Goal: Task Accomplishment & Management: Manage account settings

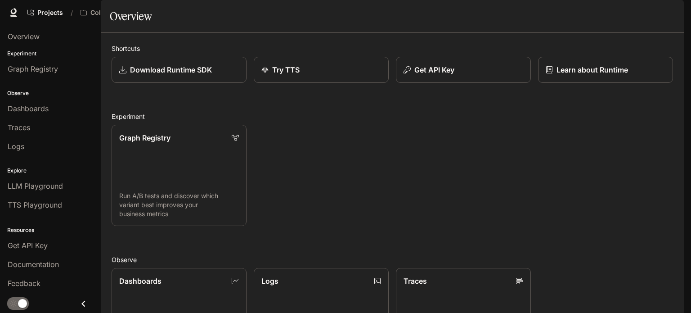
click at [524, 16] on span "Character Studio" at bounding box center [512, 12] width 50 height 11
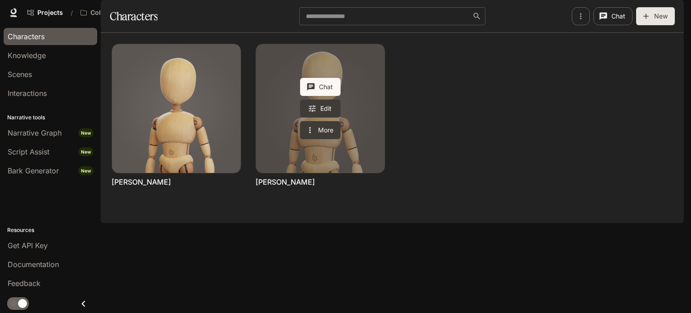
click at [275, 140] on link "Harry Belafonte" at bounding box center [320, 108] width 129 height 129
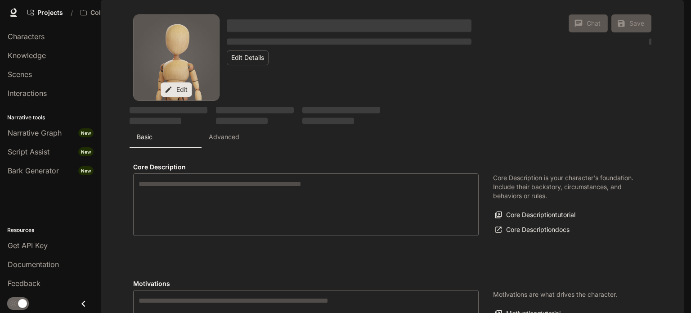
type input "*"
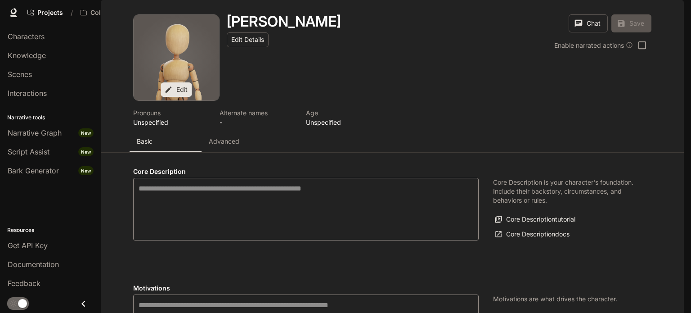
type input "**********"
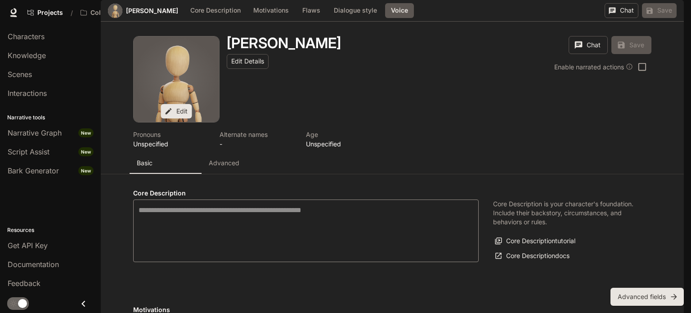
scroll to position [907, 0]
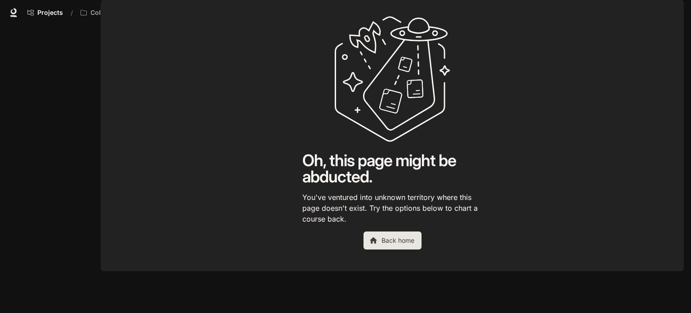
click at [587, 12] on link "Portal Portal New" at bounding box center [582, 13] width 41 height 18
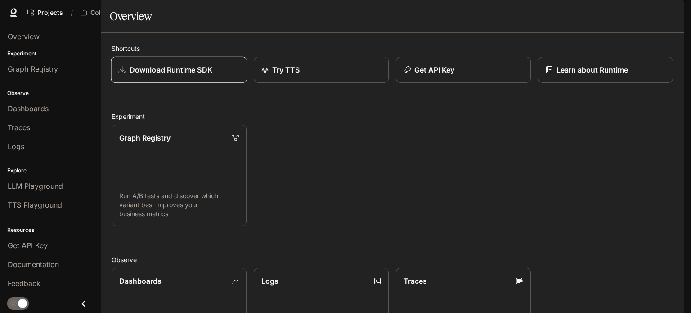
click at [179, 75] on p "Download Runtime SDK" at bounding box center [171, 69] width 83 height 11
click at [445, 75] on p "Get API Key" at bounding box center [434, 69] width 41 height 11
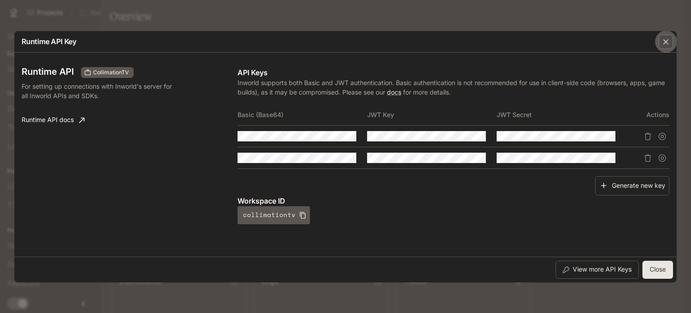
click at [663, 42] on icon "button" at bounding box center [666, 41] width 9 height 9
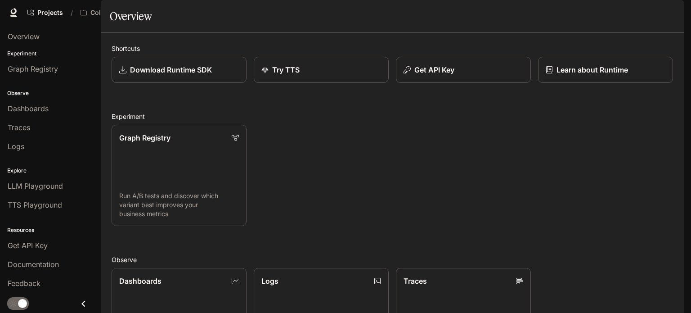
click at [512, 9] on span "Character Studio" at bounding box center [512, 12] width 50 height 11
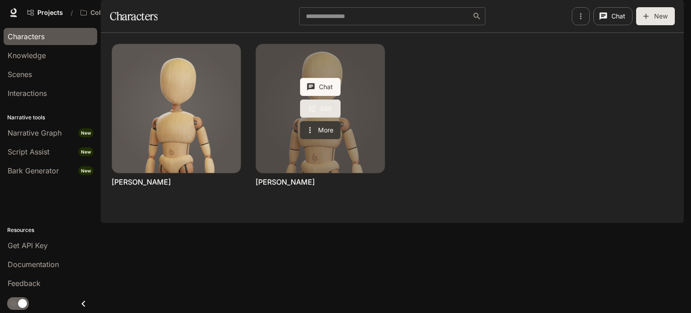
click at [322, 117] on link "Edit" at bounding box center [320, 108] width 41 height 18
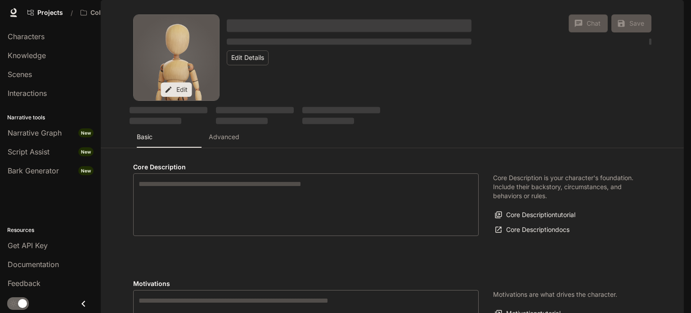
type input "*"
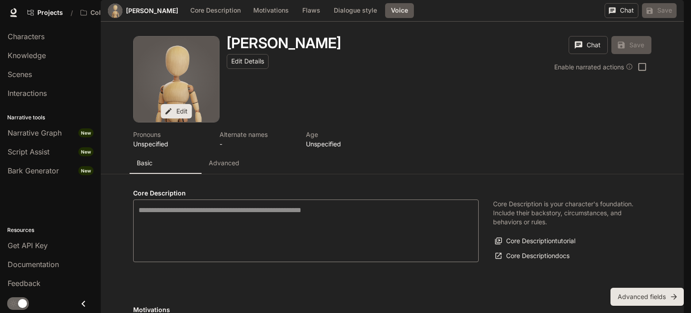
scroll to position [787, 0]
click at [167, 167] on body "Skip to main content Projects / CollimationTV Character Studio Character Studio…" at bounding box center [345, 156] width 691 height 313
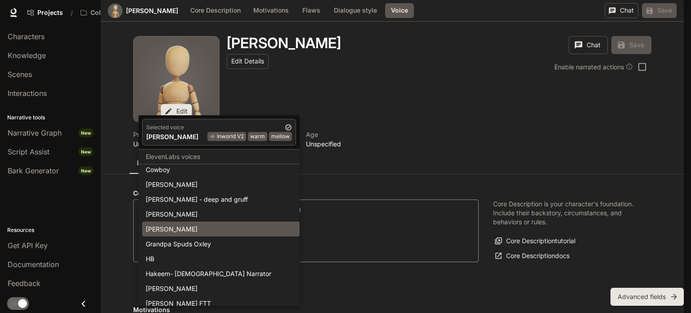
scroll to position [270, 0]
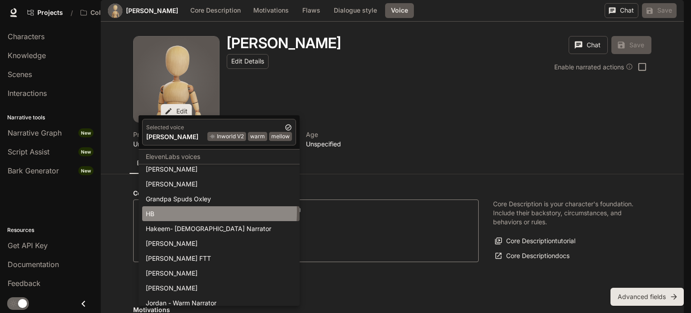
click at [161, 211] on div "HB" at bounding box center [221, 213] width 150 height 9
type input "**********"
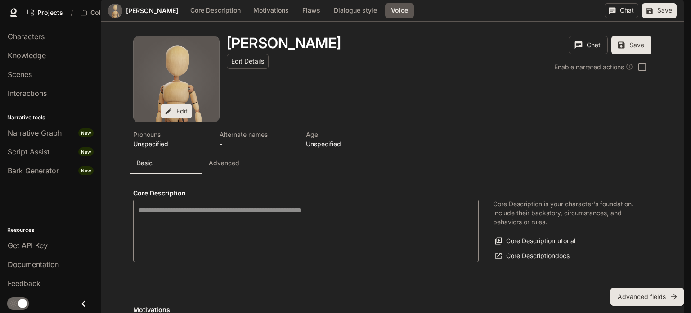
type input "*******"
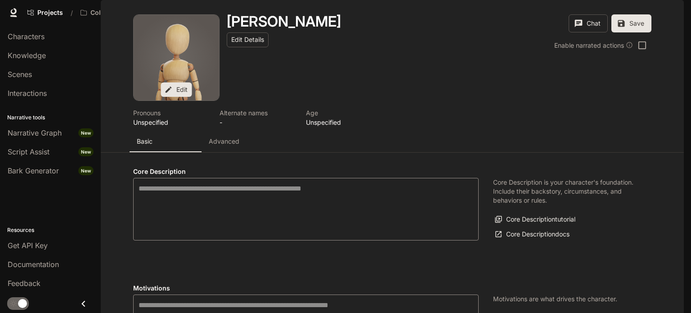
scroll to position [0, 0]
click at [31, 244] on span "Get API Key" at bounding box center [28, 245] width 40 height 11
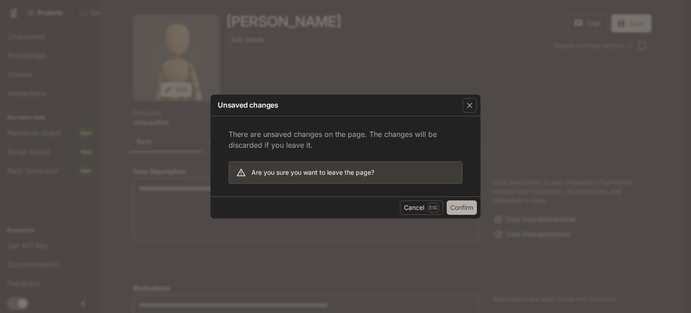
click at [462, 201] on button "Confirm" at bounding box center [462, 207] width 30 height 14
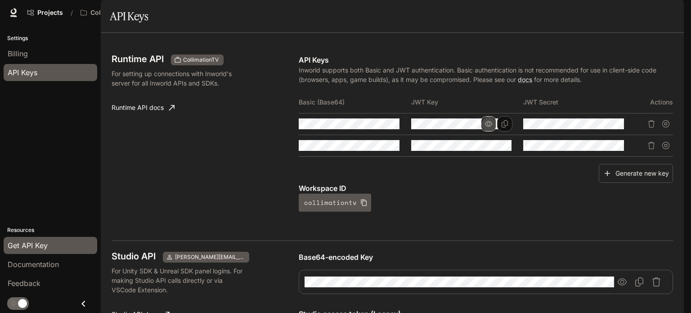
click at [485, 127] on icon "button" at bounding box center [488, 123] width 7 height 7
click at [501, 127] on icon "Copy Key" at bounding box center [504, 123] width 7 height 7
click at [616, 127] on icon "Copy Secret" at bounding box center [617, 123] width 7 height 7
click at [531, 9] on span "Character Studio" at bounding box center [512, 12] width 50 height 11
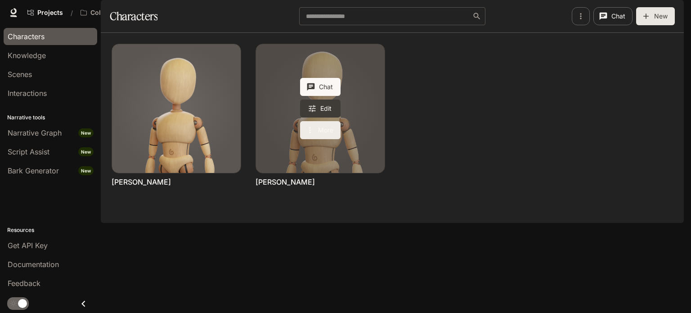
click at [316, 139] on button "More" at bounding box center [320, 130] width 41 height 18
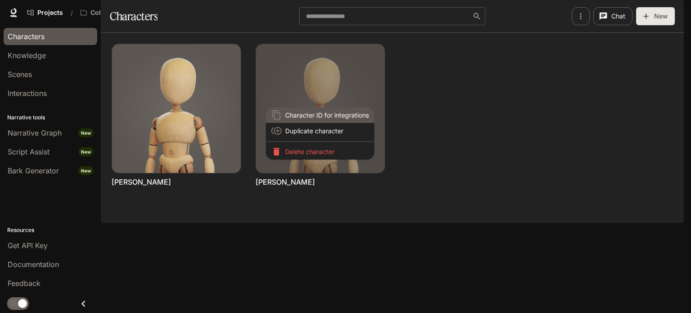
click at [320, 112] on span "Character ID for integrations" at bounding box center [327, 114] width 84 height 9
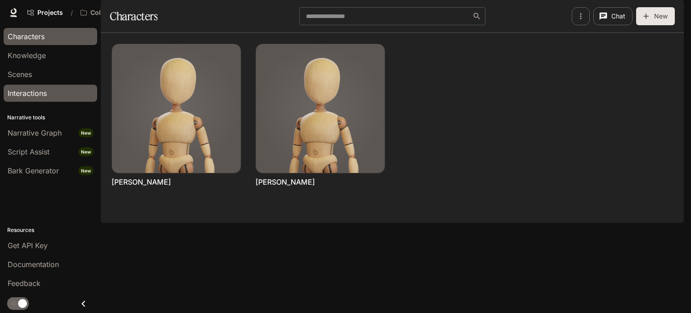
click at [45, 94] on span "Interactions" at bounding box center [27, 93] width 39 height 11
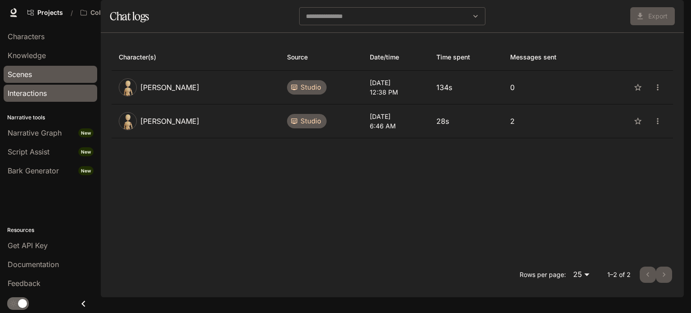
click at [45, 73] on div "Scenes" at bounding box center [51, 74] width 86 height 11
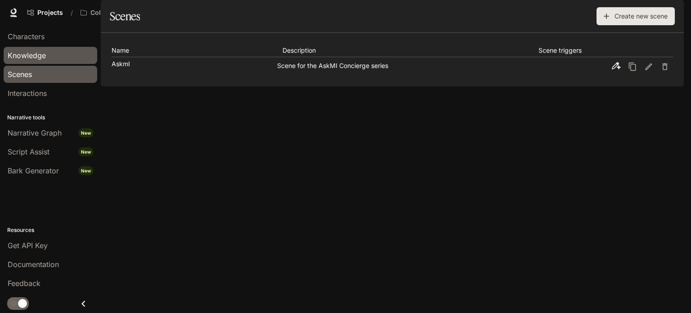
click at [55, 58] on div "Knowledge" at bounding box center [51, 55] width 86 height 11
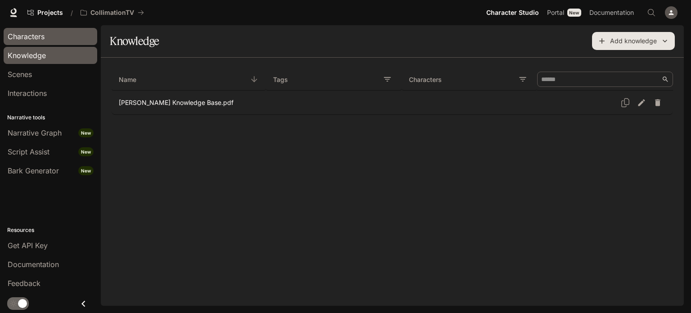
click at [52, 35] on div "Characters" at bounding box center [51, 36] width 86 height 11
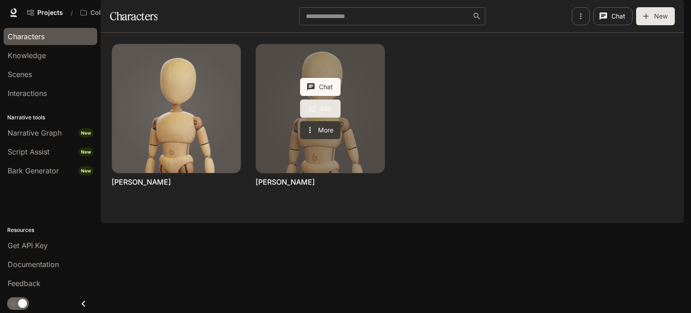
click at [303, 117] on link "Edit" at bounding box center [320, 108] width 41 height 18
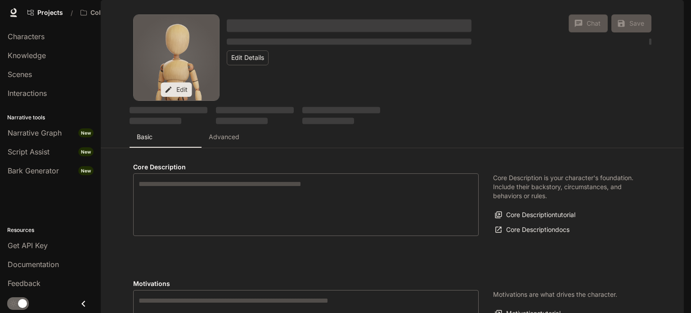
type input "*"
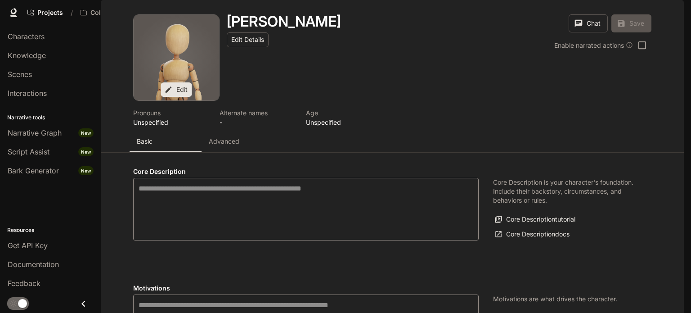
type input "**********"
click at [228, 152] on button "Advanced" at bounding box center [238, 142] width 72 height 22
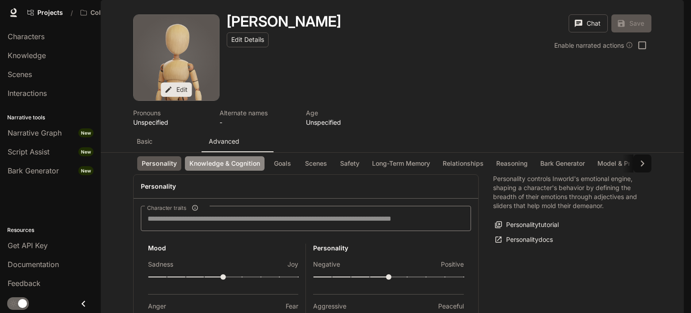
click at [219, 171] on button "Knowledge & Cognition" at bounding box center [225, 163] width 80 height 15
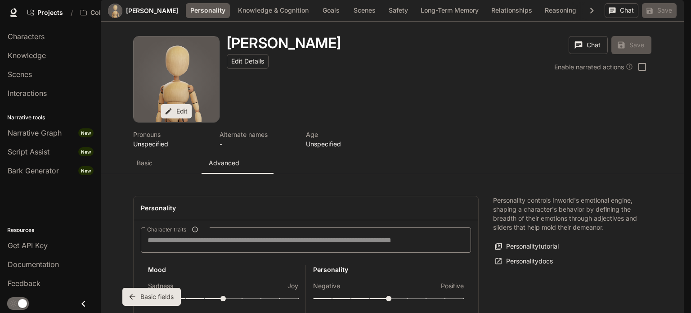
scroll to position [555, 0]
click at [289, 218] on label "Add existing" at bounding box center [290, 220] width 57 height 16
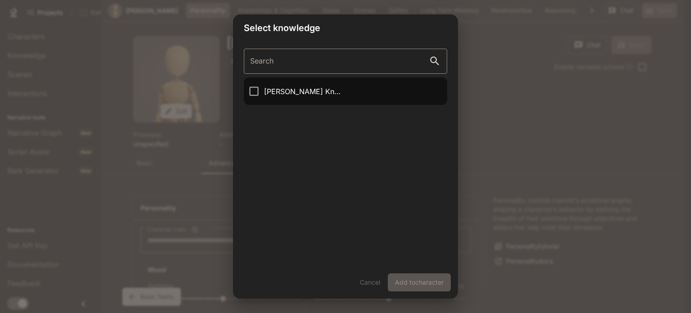
click at [276, 94] on p "Harry Belafonte Knowledge Base.pdf" at bounding box center [304, 91] width 80 height 11
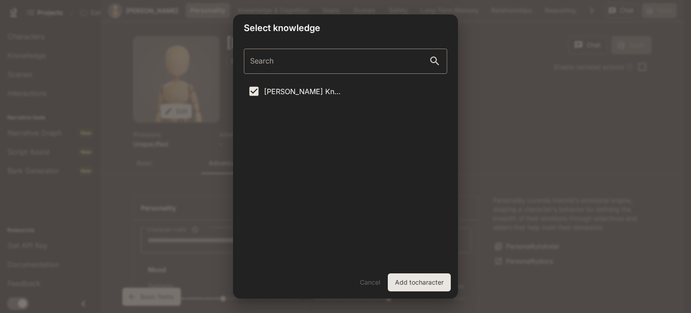
click at [422, 280] on button "Add to character" at bounding box center [419, 282] width 63 height 18
click at [460, 252] on div "Select knowledge Search Search Harry Belafonte Knowledge Base.pdf Cancel Add to…" at bounding box center [345, 156] width 691 height 313
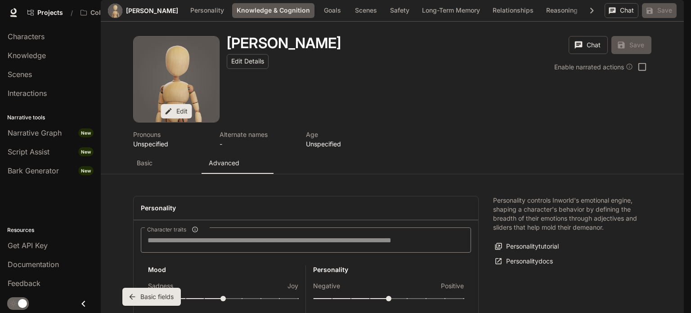
scroll to position [592, 0]
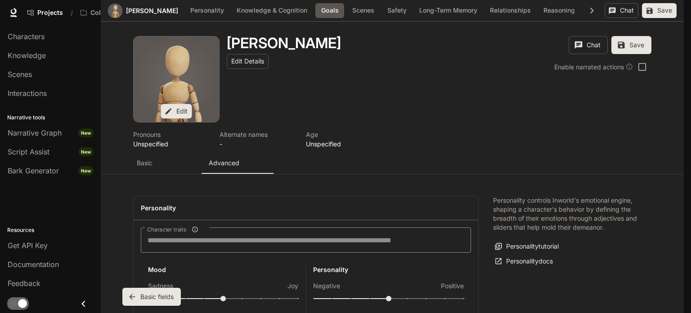
scroll to position [997, 0]
click at [659, 18] on button "Save" at bounding box center [659, 10] width 35 height 15
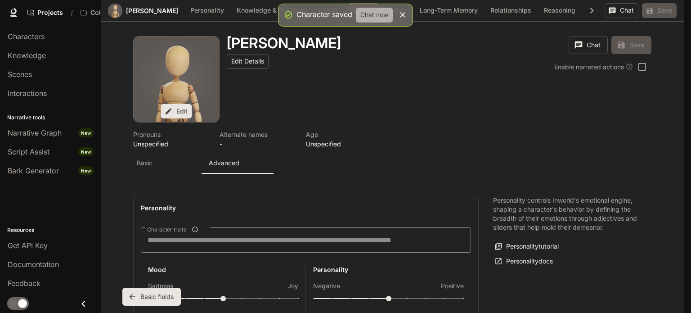
click at [368, 15] on button "Chat now" at bounding box center [374, 15] width 37 height 15
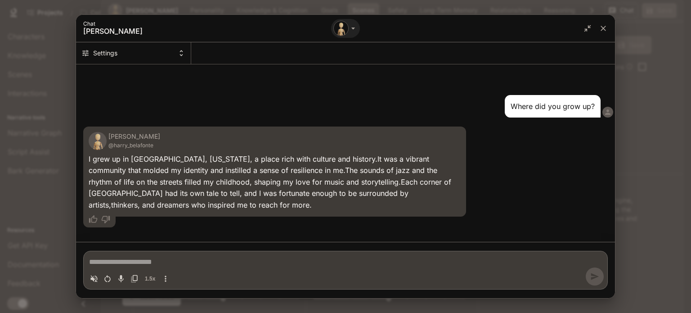
click at [122, 275] on icon "Toggle audio recording" at bounding box center [121, 278] width 9 height 9
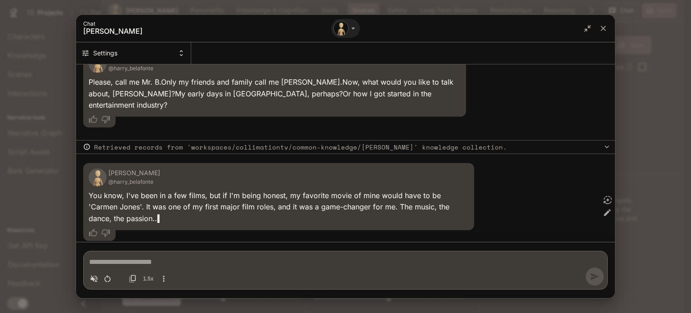
scroll to position [252, 0]
click at [123, 279] on button "Toggle audio recording" at bounding box center [120, 279] width 12 height 12
type textarea "*"
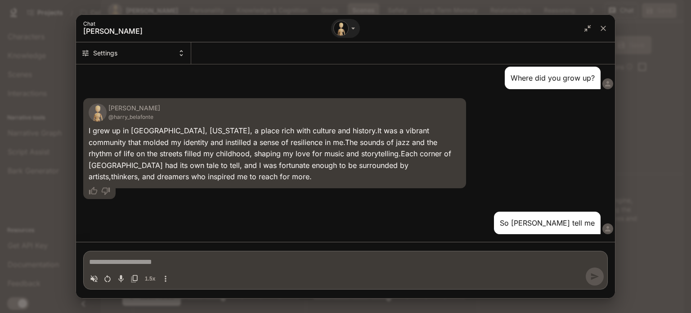
scroll to position [0, 0]
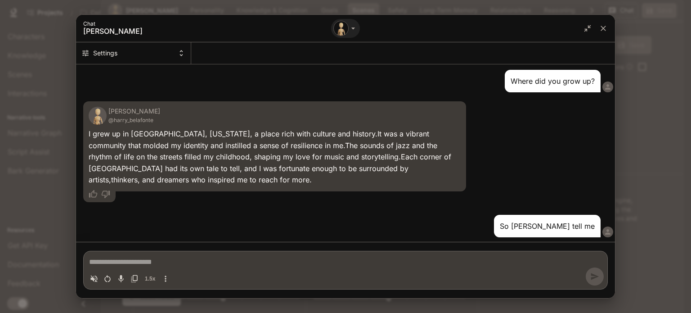
click at [154, 48] on button "Settings" at bounding box center [133, 53] width 115 height 22
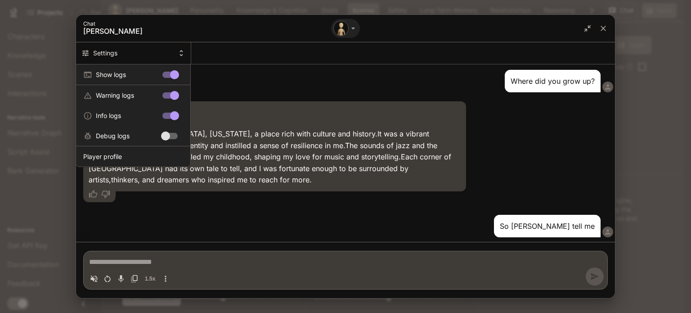
click at [608, 28] on div at bounding box center [345, 156] width 691 height 313
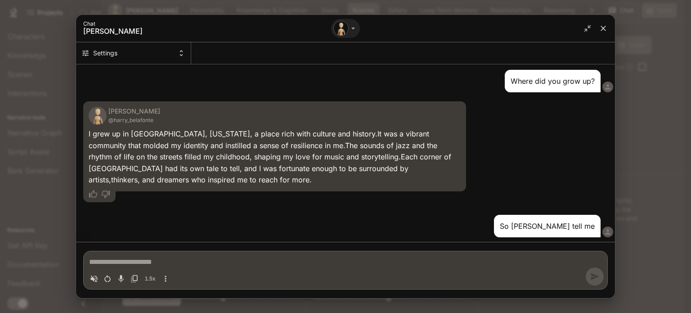
click at [606, 30] on icon "close" at bounding box center [603, 28] width 9 height 9
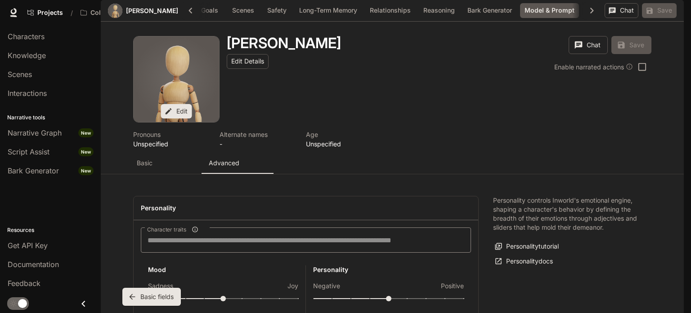
scroll to position [1613, 0]
click at [187, 251] on body "Skip to main content Projects / CollimationTV Character Studio Character Studio…" at bounding box center [345, 156] width 691 height 313
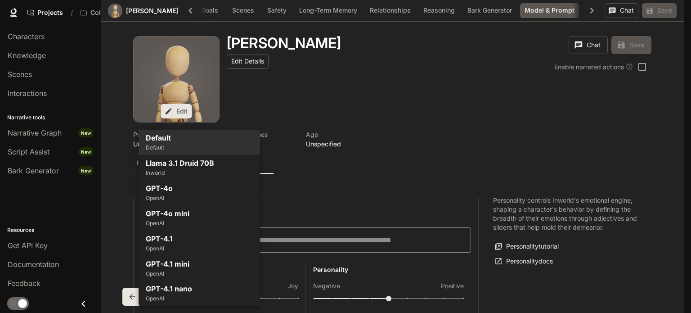
click at [298, 173] on div at bounding box center [345, 156] width 691 height 313
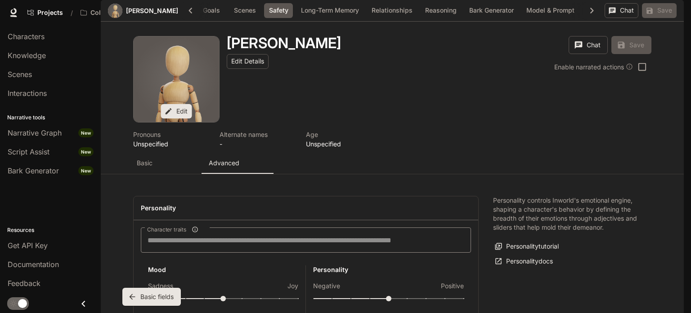
scroll to position [1118, 0]
click at [586, 17] on icon "button" at bounding box center [592, 11] width 12 height 12
click at [556, 13] on span "Portal" at bounding box center [555, 12] width 17 height 11
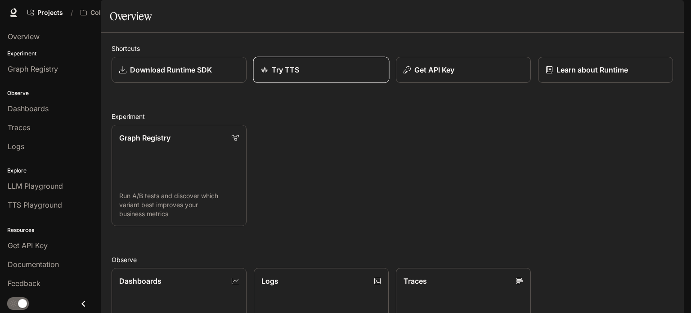
click at [292, 83] on link "Try TTS" at bounding box center [321, 70] width 136 height 27
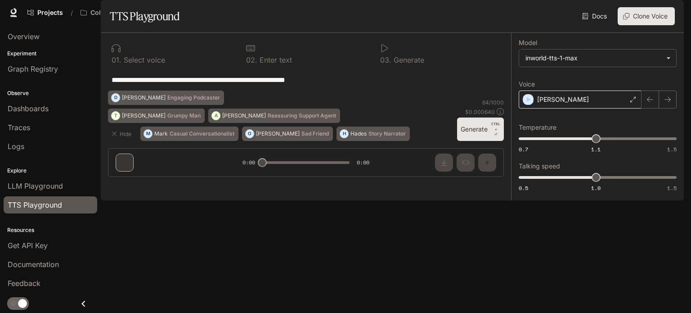
click at [597, 108] on div "Dennis" at bounding box center [580, 99] width 123 height 18
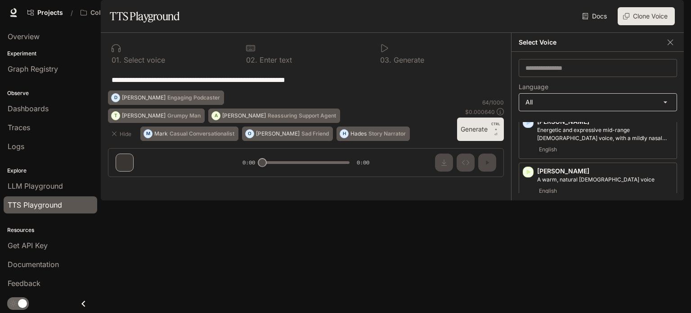
scroll to position [45, 0]
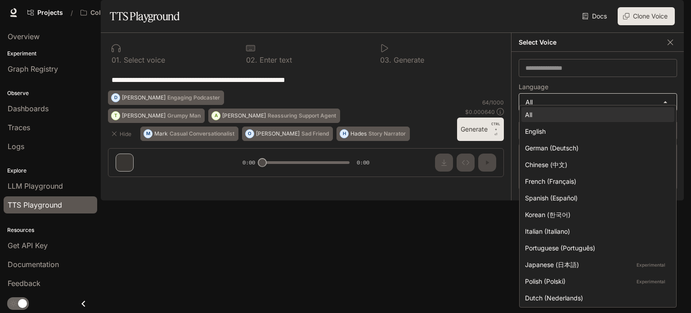
click at [546, 126] on body "**********" at bounding box center [345, 156] width 691 height 313
click at [551, 98] on div at bounding box center [345, 156] width 691 height 313
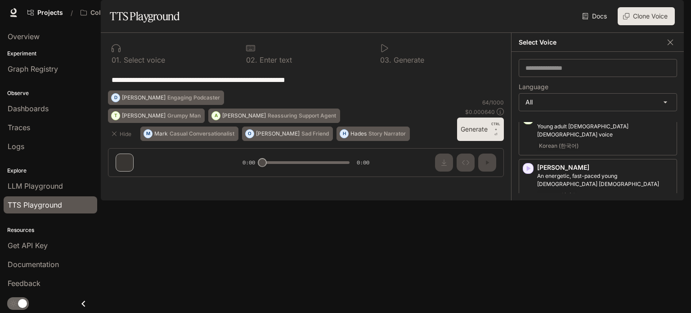
scroll to position [810, 0]
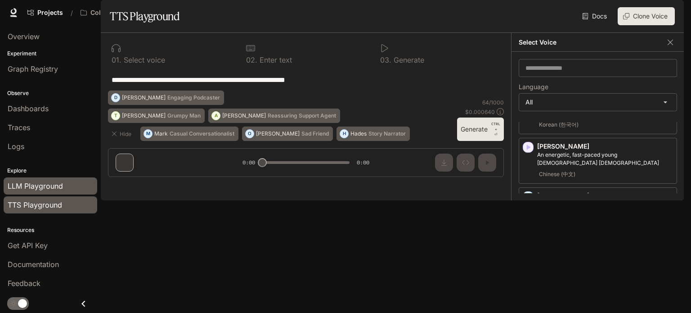
click at [43, 186] on span "LLM Playground" at bounding box center [35, 186] width 55 height 11
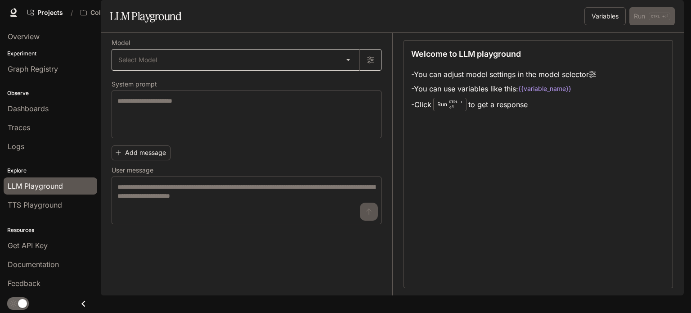
click at [177, 81] on body "Skip to main content Projects / CollimationTV Character Studio Character Studio…" at bounding box center [345, 156] width 691 height 313
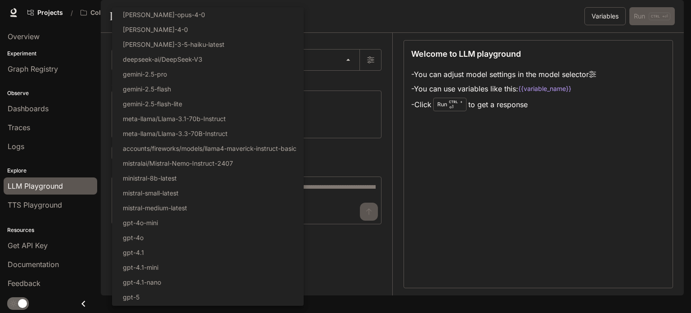
click at [388, 112] on div at bounding box center [345, 156] width 691 height 313
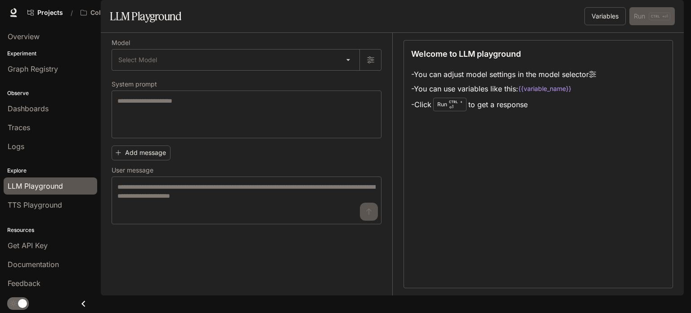
click at [523, 10] on span "Character Studio" at bounding box center [512, 12] width 50 height 11
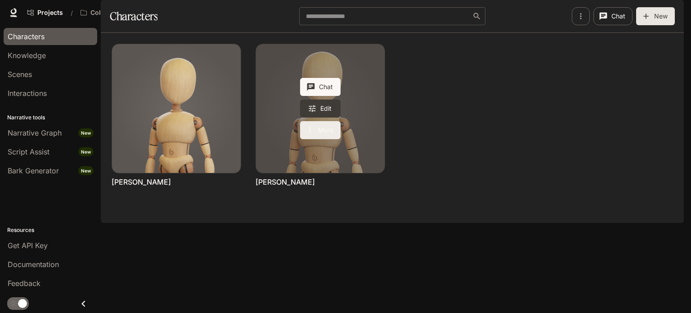
click at [320, 139] on button "More" at bounding box center [320, 130] width 41 height 18
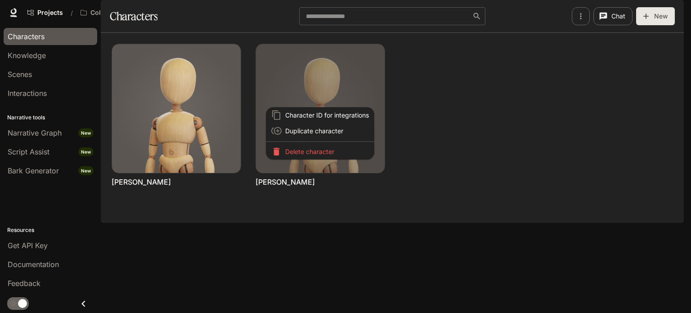
click at [513, 123] on div at bounding box center [345, 156] width 691 height 313
